Goal: Task Accomplishment & Management: Complete application form

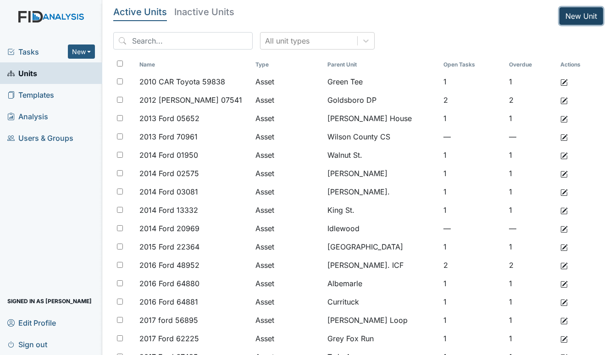
click at [563, 12] on link "New Unit" at bounding box center [582, 15] width 44 height 17
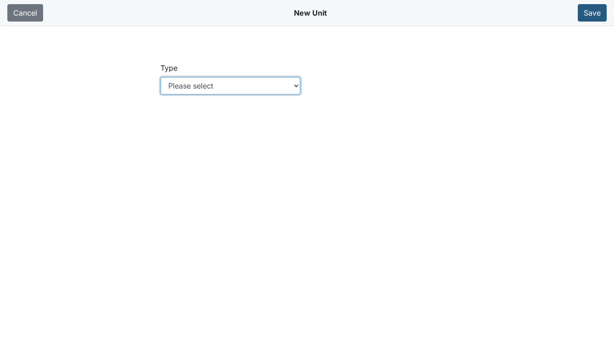
click at [297, 86] on select "Please select Location Location: Employee Location: Consumer Location: Asset Lo…" at bounding box center [231, 85] width 140 height 17
select select "c73a534c-0e54-49e9-a002-c9fa01df8b69"
click at [161, 77] on select "Please select Location Location: Employee Location: Consumer Location: Asset Lo…" at bounding box center [231, 85] width 140 height 17
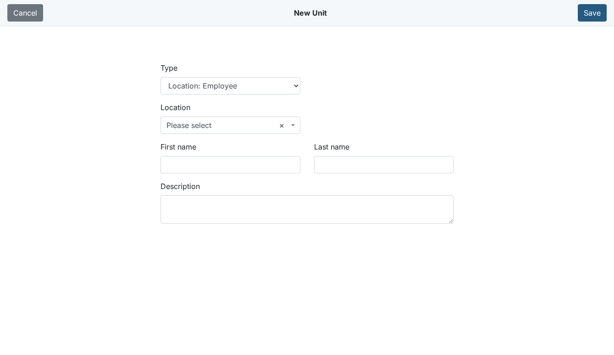
click at [294, 124] on span at bounding box center [294, 125] width 2 height 17
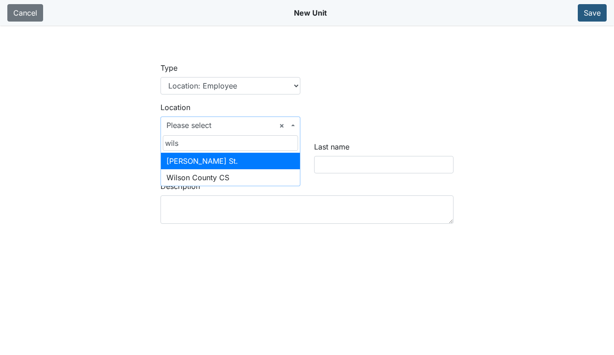
type input "wils"
select select "cafd67b2-13cd-4eee-ac08-f2ad25b6d6f7"
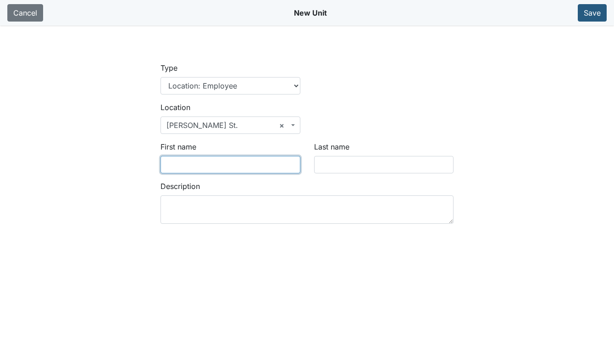
click at [192, 168] on input "First name" at bounding box center [231, 164] width 140 height 17
type input "Kaylisha"
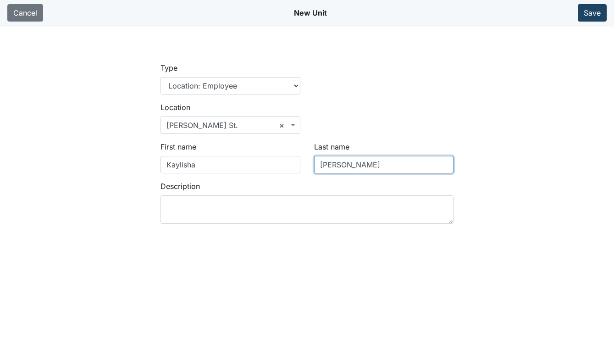
type input "Johnson"
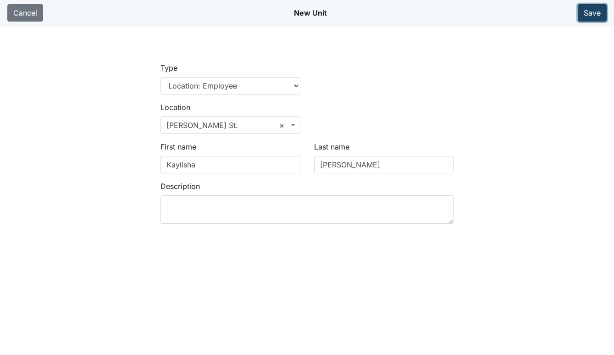
click at [591, 13] on button "Save" at bounding box center [592, 12] width 29 height 17
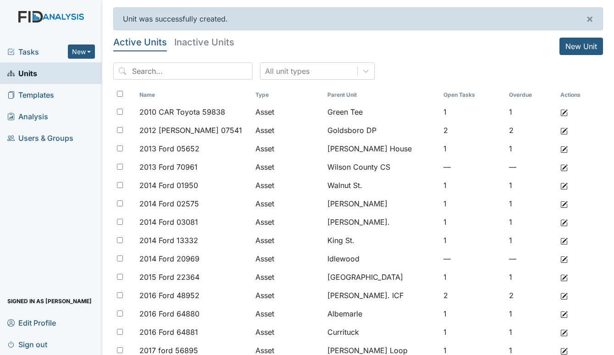
click at [31, 52] on span "Tasks" at bounding box center [37, 51] width 61 height 11
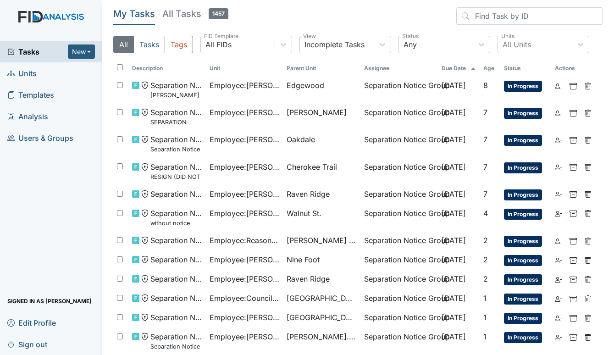
click at [22, 69] on span "Units" at bounding box center [21, 73] width 29 height 14
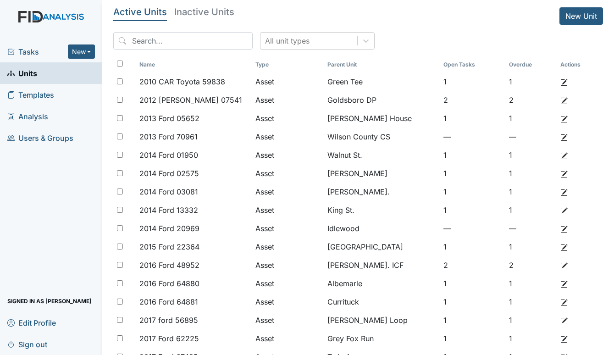
click at [23, 54] on span "Tasks" at bounding box center [37, 51] width 61 height 11
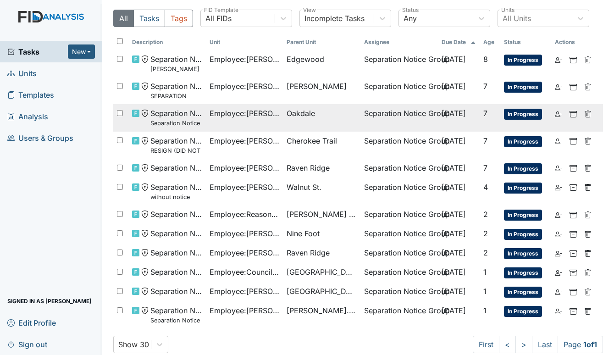
scroll to position [39, 0]
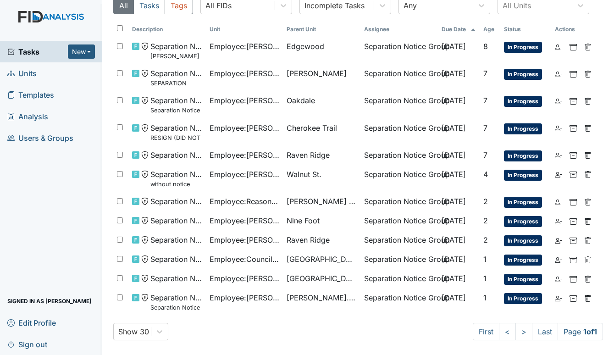
click at [25, 69] on span "Units" at bounding box center [21, 73] width 29 height 14
